Goal: Transaction & Acquisition: Purchase product/service

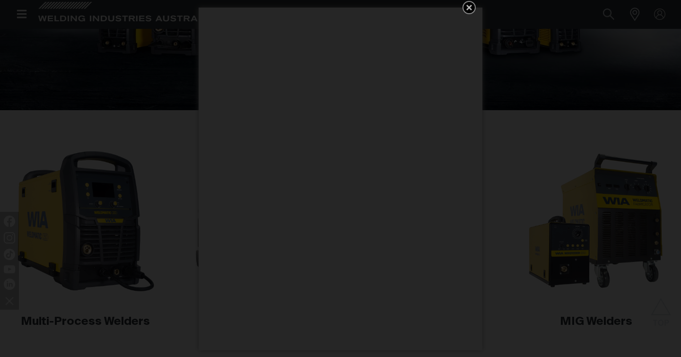
scroll to position [187, 0]
click at [468, 9] on icon "Get 5 WIA Welding Guides Free!" at bounding box center [469, 8] width 6 height 6
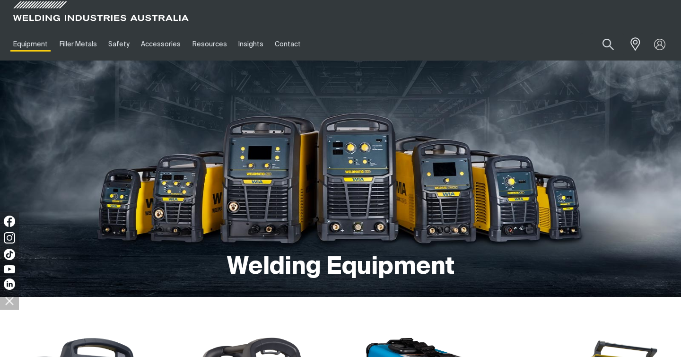
scroll to position [0, 0]
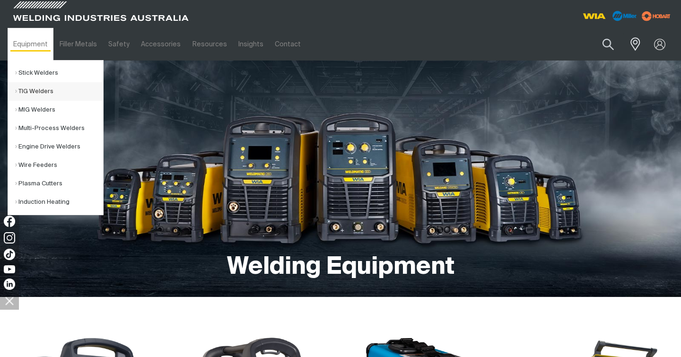
click at [37, 89] on link "TIG Welders" at bounding box center [59, 91] width 88 height 18
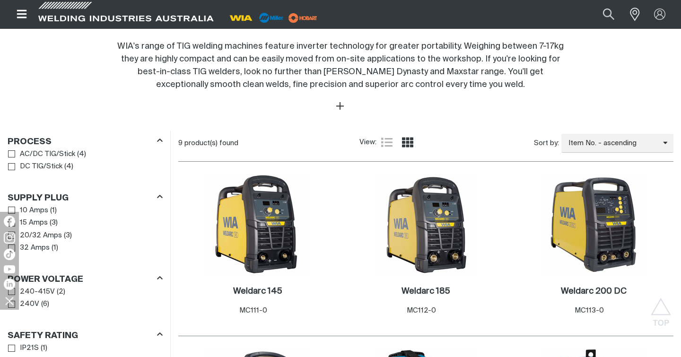
scroll to position [379, 0]
click at [269, 201] on img at bounding box center [257, 224] width 101 height 101
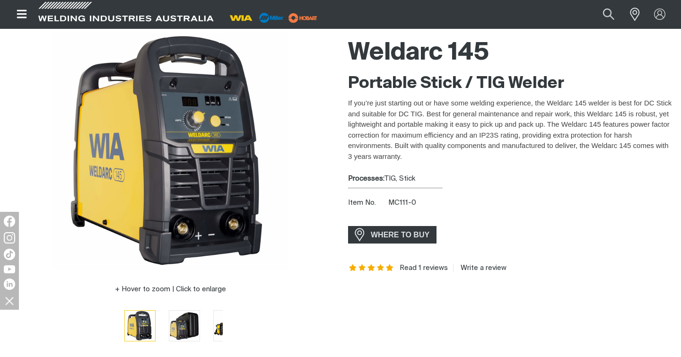
scroll to position [75, 0]
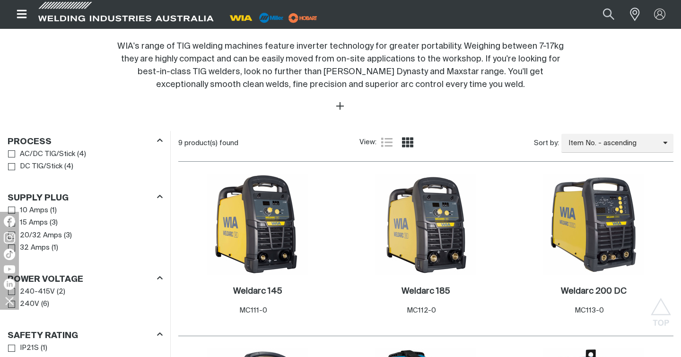
scroll to position [521, 0]
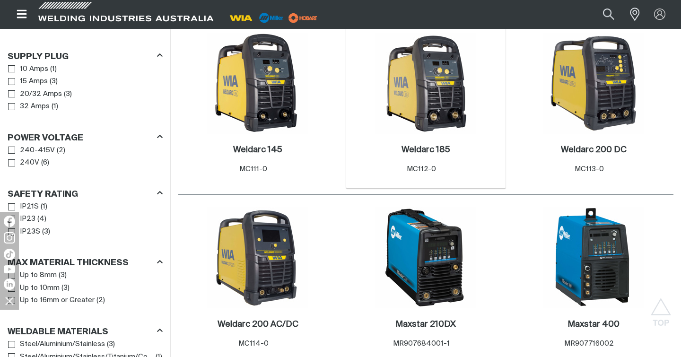
click at [410, 99] on img at bounding box center [425, 83] width 101 height 101
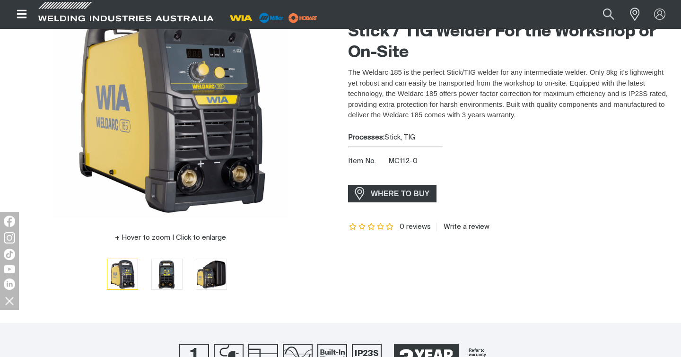
scroll to position [68, 0]
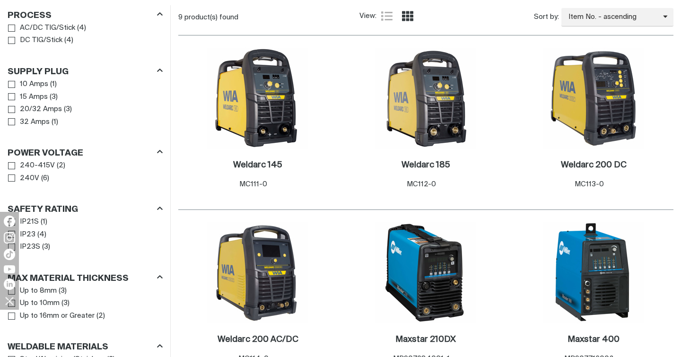
scroll to position [641, 0]
